Goal: Task Accomplishment & Management: Use online tool/utility

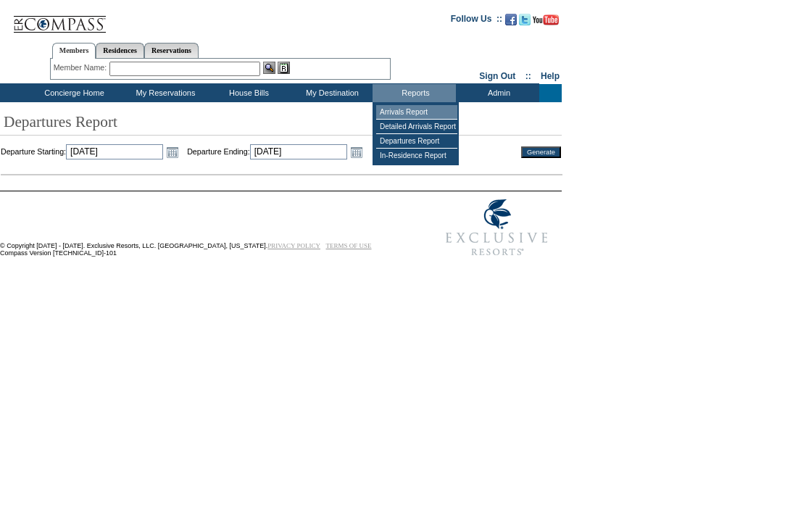
click at [407, 109] on td "Arrivals Report" at bounding box center [416, 112] width 81 height 14
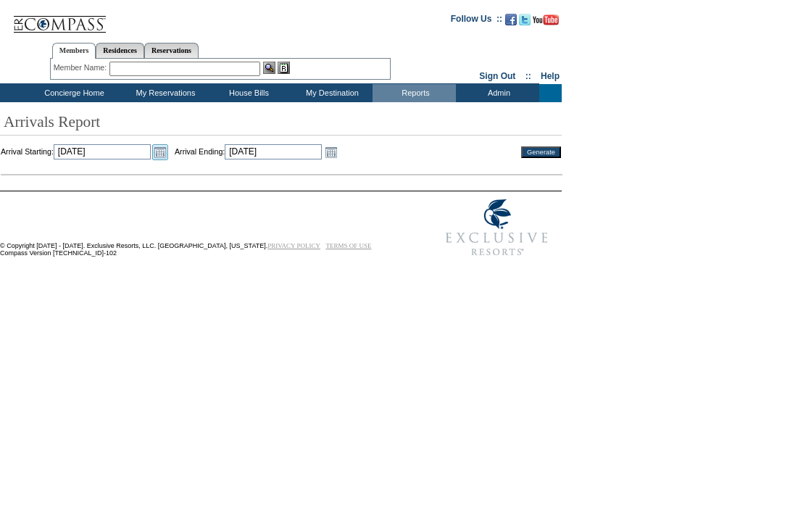
click at [168, 149] on link "Open the calendar popup." at bounding box center [160, 152] width 16 height 16
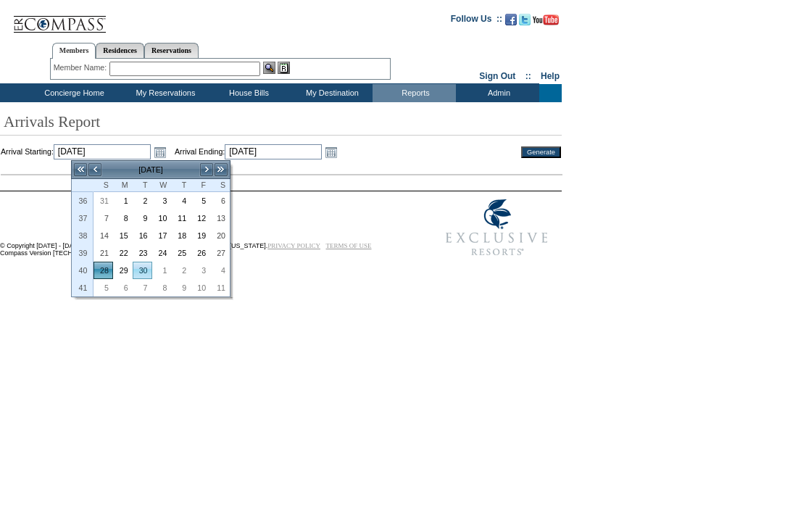
click at [135, 272] on link "30" at bounding box center [142, 270] width 18 height 16
type input "2025-09-30"
type input "9/30/2025"
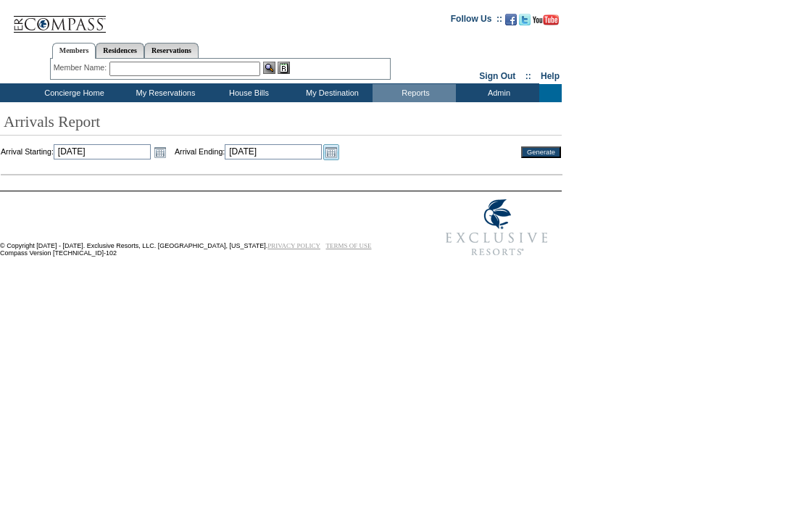
click at [339, 149] on link "Open the calendar popup." at bounding box center [331, 152] width 16 height 16
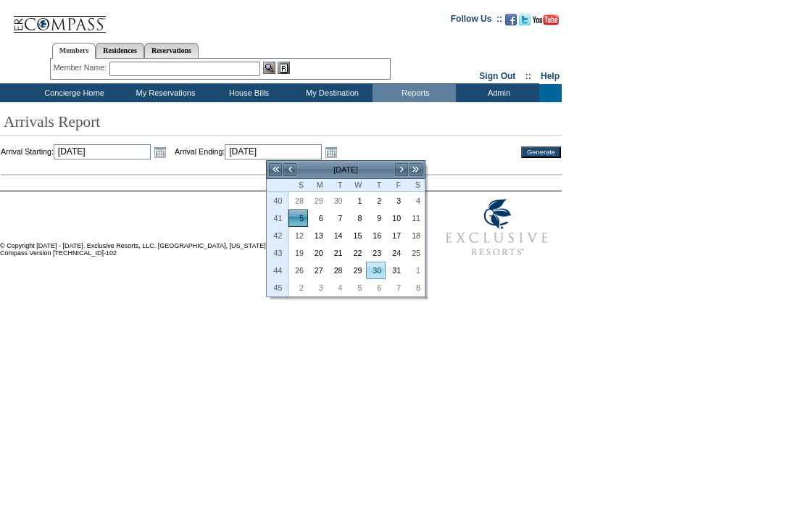
click at [383, 273] on link "30" at bounding box center [376, 270] width 18 height 16
type input "2025-10-30"
type input "10/30/2025"
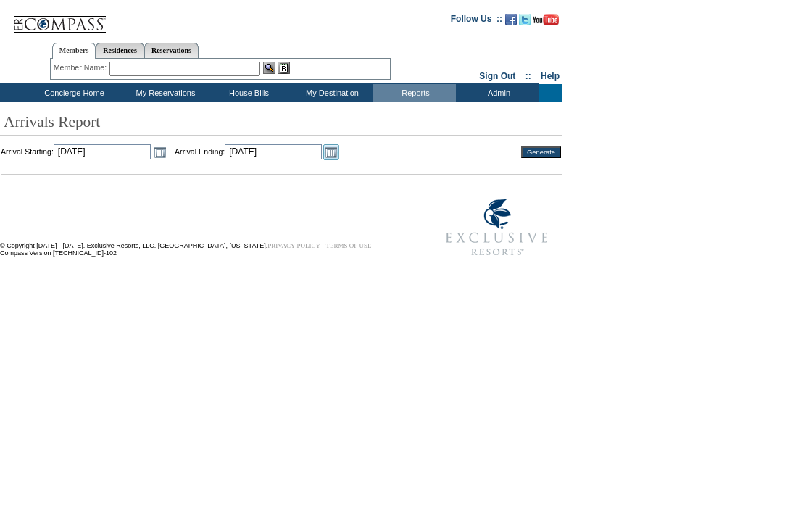
click at [339, 154] on link "Open the calendar popup." at bounding box center [331, 152] width 16 height 16
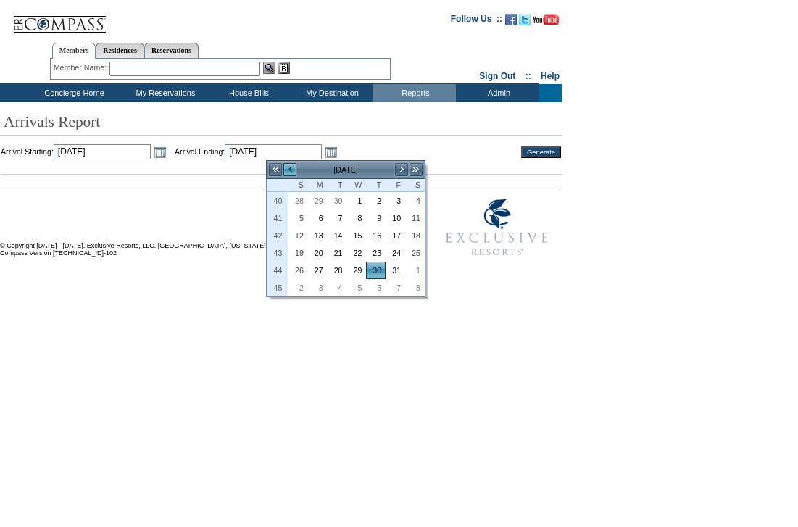
click at [294, 173] on link "<" at bounding box center [290, 169] width 14 height 14
click at [331, 270] on link "30" at bounding box center [337, 270] width 18 height 16
type input "2025-09-30"
type input "9/30/2025"
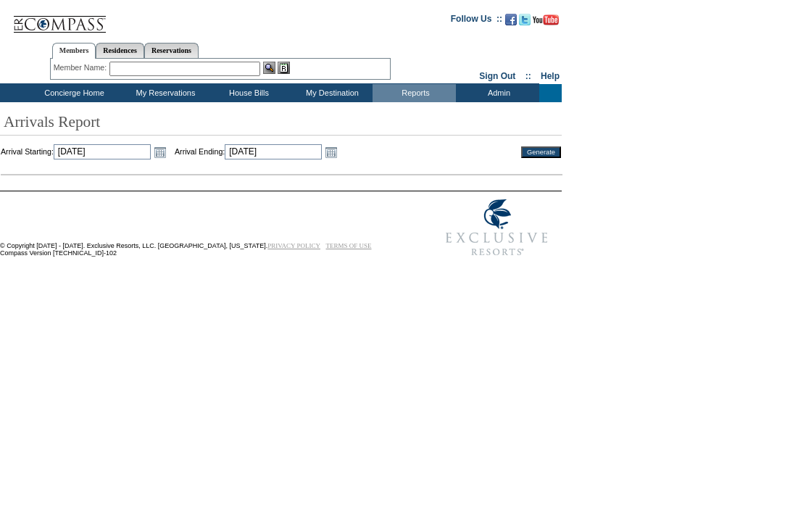
click at [531, 157] on input "Generate" at bounding box center [541, 152] width 40 height 12
